Goal: Transaction & Acquisition: Purchase product/service

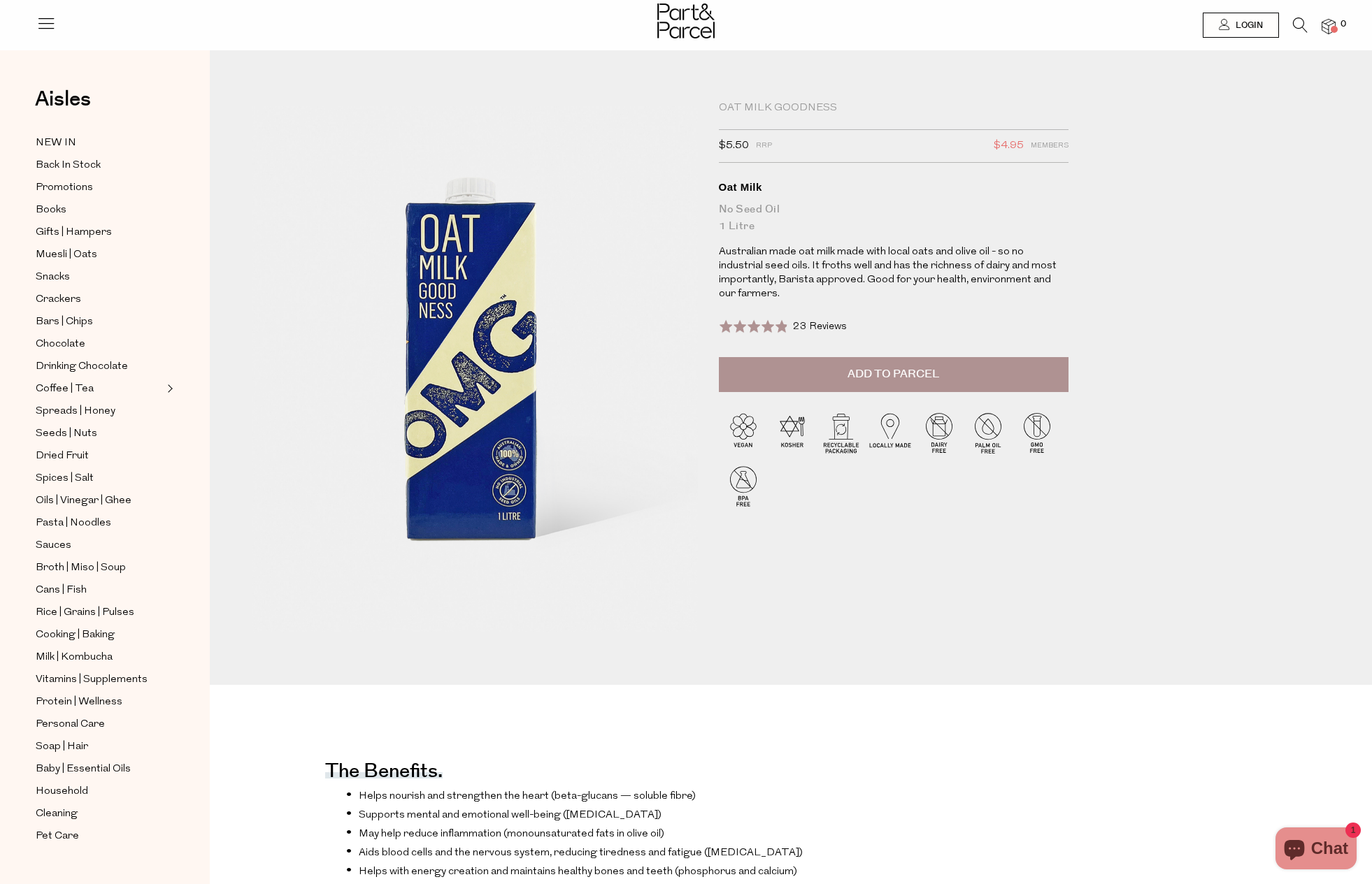
click at [895, 367] on span "Add to Parcel" at bounding box center [893, 374] width 91 height 16
click at [1056, 359] on button "button" at bounding box center [1048, 373] width 40 height 31
type input "2"
click at [1047, 357] on button "button" at bounding box center [1048, 373] width 40 height 31
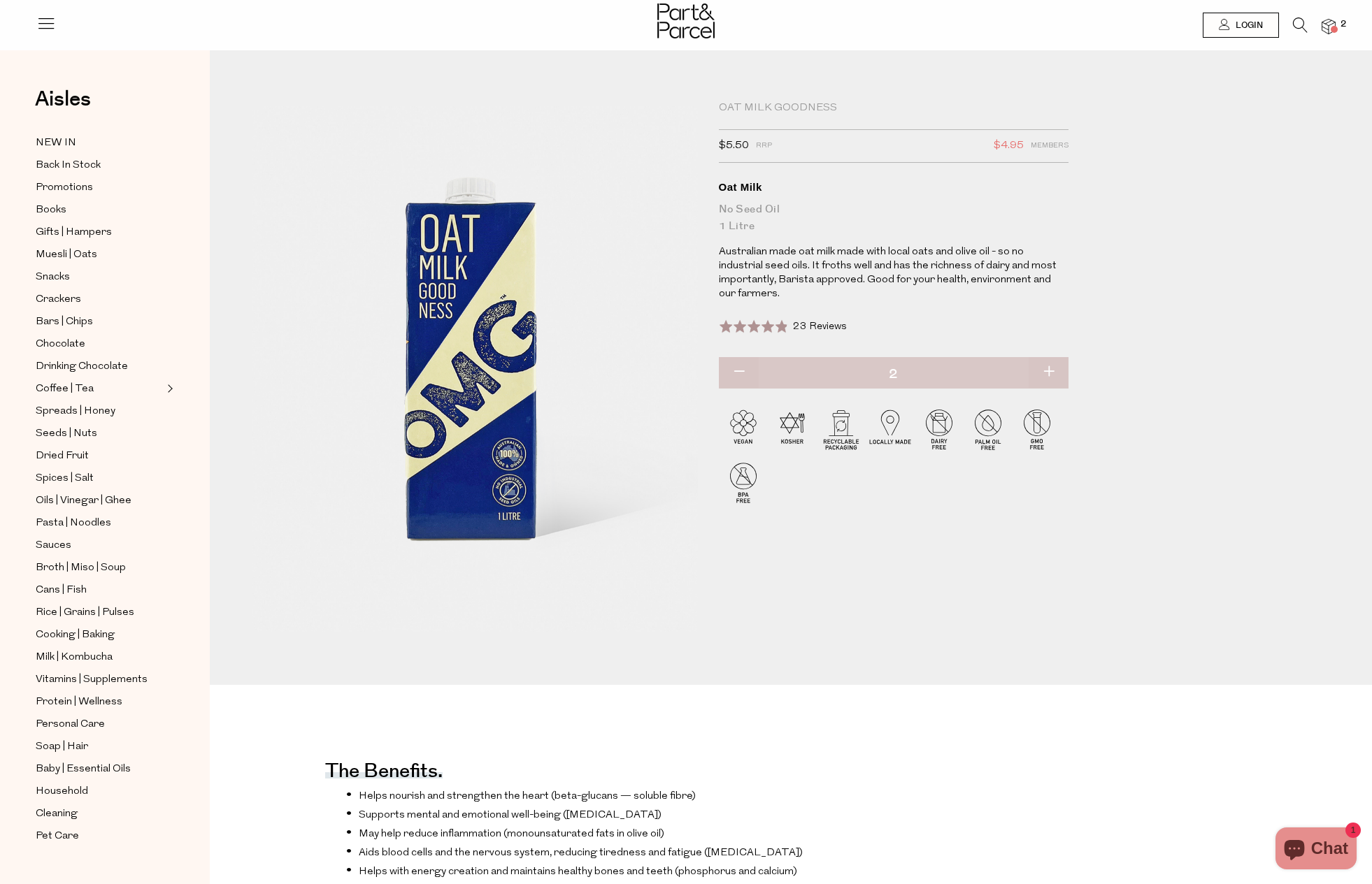
type input "3"
click at [1050, 357] on button "button" at bounding box center [1048, 373] width 40 height 31
type input "4"
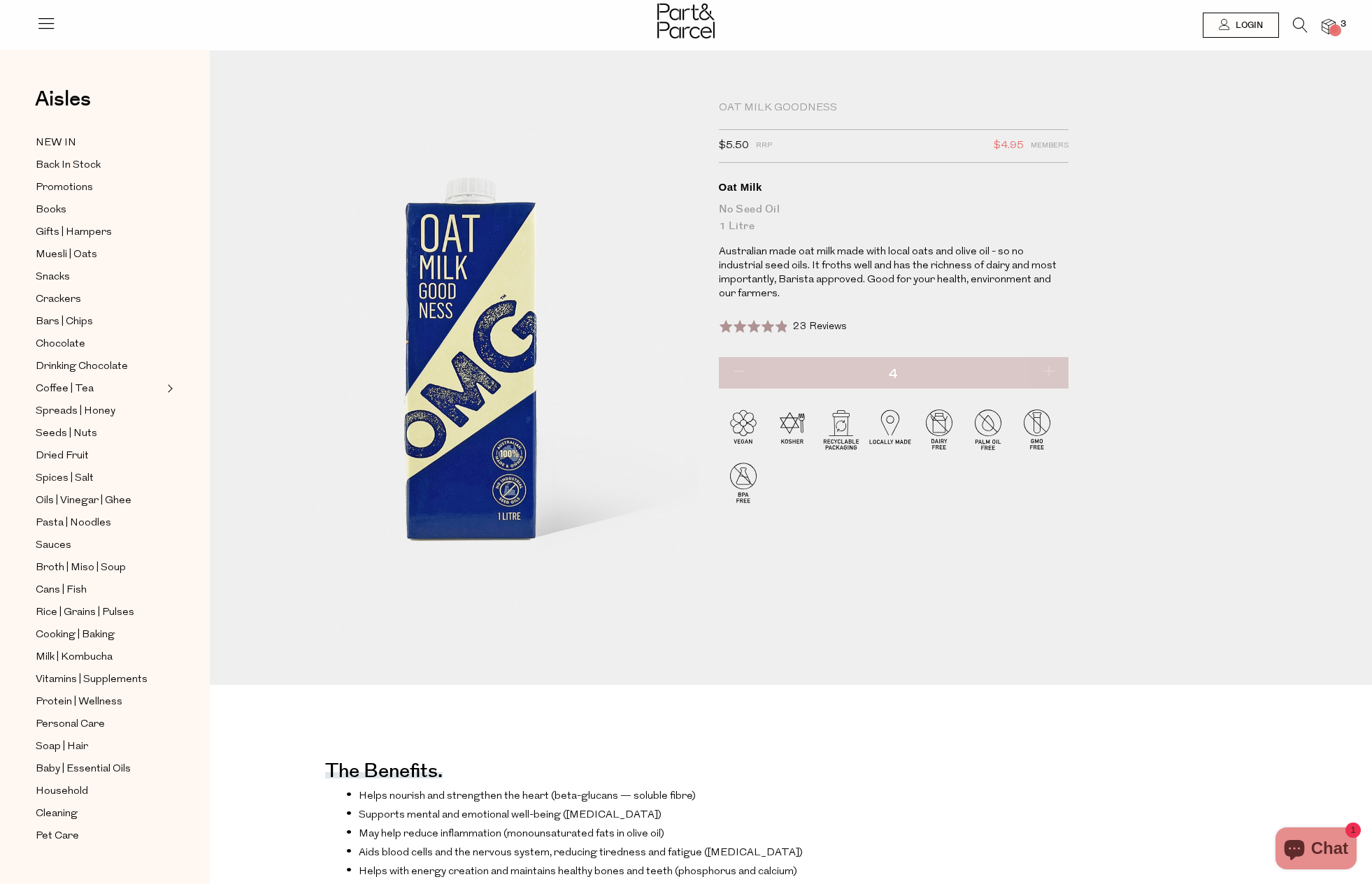
click at [1049, 357] on button "button" at bounding box center [1048, 373] width 40 height 31
type input "6"
click at [1324, 24] on img at bounding box center [1329, 26] width 14 height 16
